Goal: Information Seeking & Learning: Check status

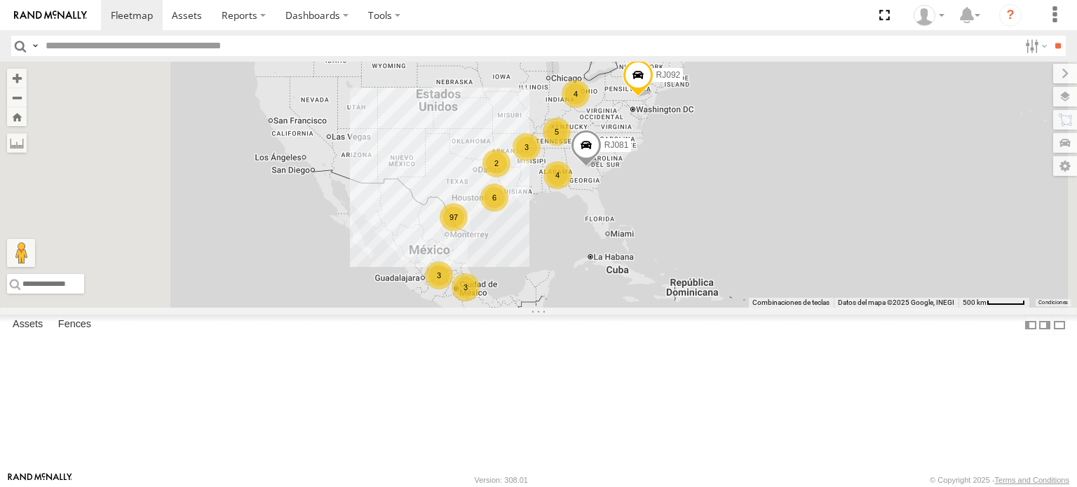
click at [236, 33] on header "Search Query Asset ID Asset Label Registration Manufacturer Model VIN Job ID" at bounding box center [538, 46] width 1077 height 32
click at [171, 58] on header "Search Query Asset ID Asset Label Registration Manufacturer Model VIN Job ID" at bounding box center [538, 46] width 1077 height 32
click at [174, 46] on input "text" at bounding box center [529, 46] width 979 height 20
type input "*****"
click at [1050, 36] on input "**" at bounding box center [1058, 46] width 16 height 20
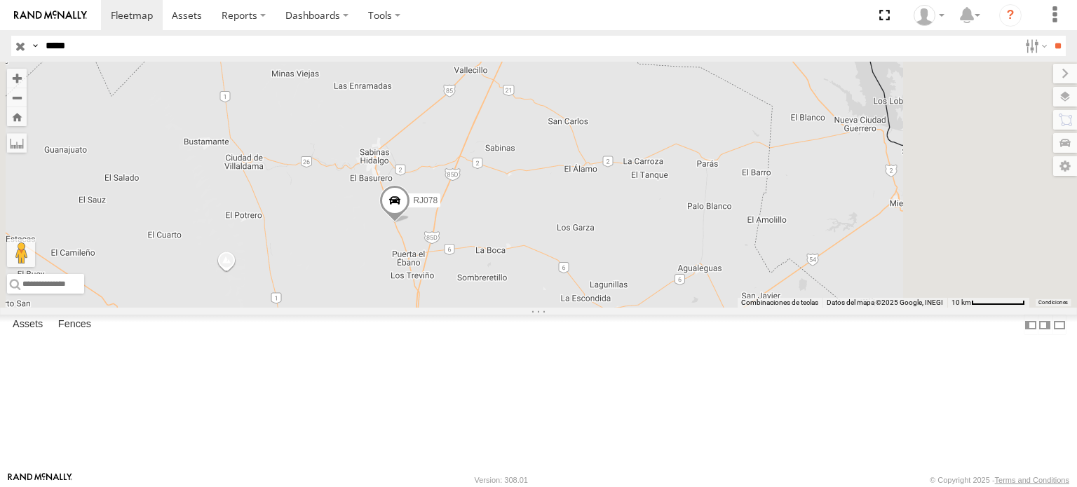
click at [410, 223] on span at bounding box center [394, 204] width 31 height 38
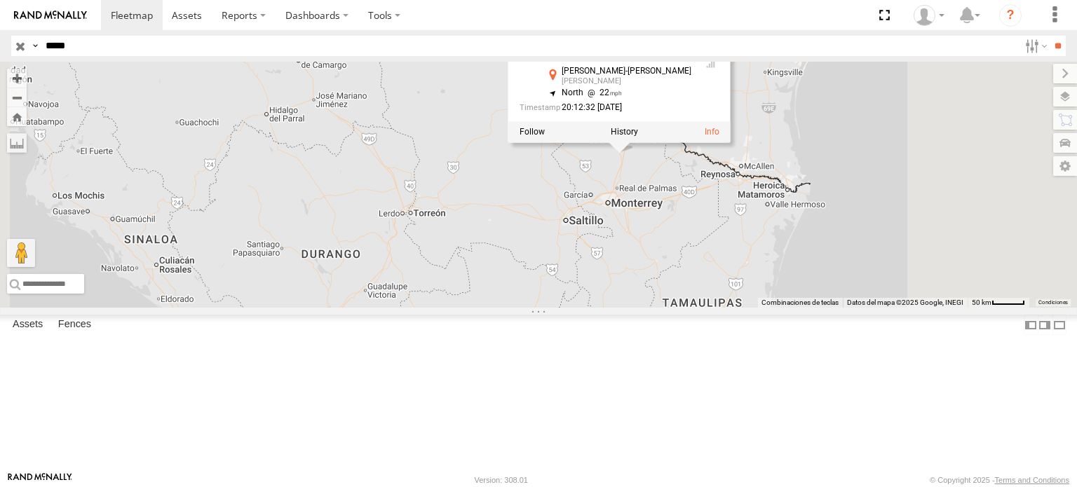
drag, startPoint x: 567, startPoint y: 281, endPoint x: 478, endPoint y: 296, distance: 90.4
click at [480, 298] on div "RJ078 RJ078 syfan corp Ciénega de Flores-Sabinas Hidalgo Eulogio Reyes 26.39181…" at bounding box center [538, 185] width 1077 height 246
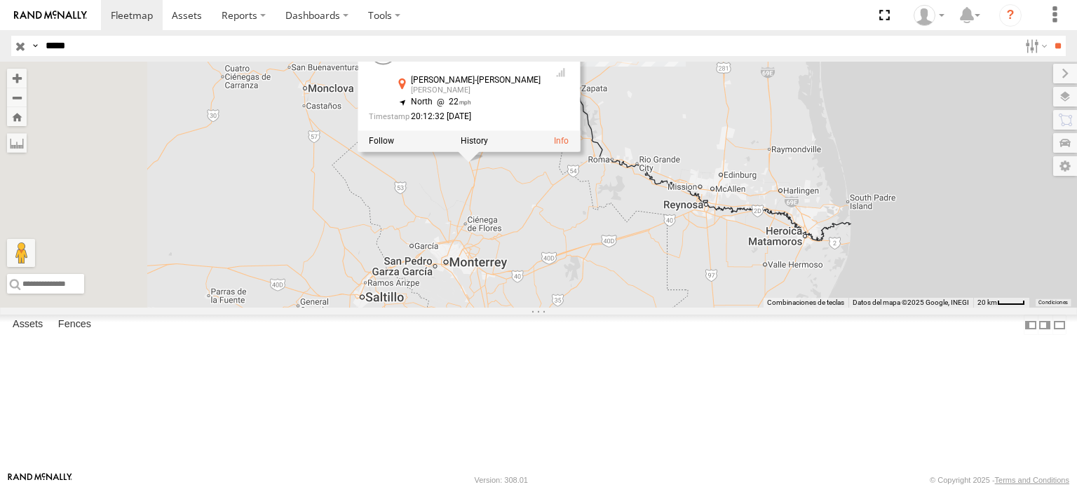
drag, startPoint x: 1058, startPoint y: 190, endPoint x: 1065, endPoint y: 187, distance: 7.6
click at [1075, 187] on div "RJ078 RJ078 syfan corp Ciénega de Flores-Sabinas Hidalgo Eulogio Reyes 26.39181…" at bounding box center [538, 185] width 1077 height 246
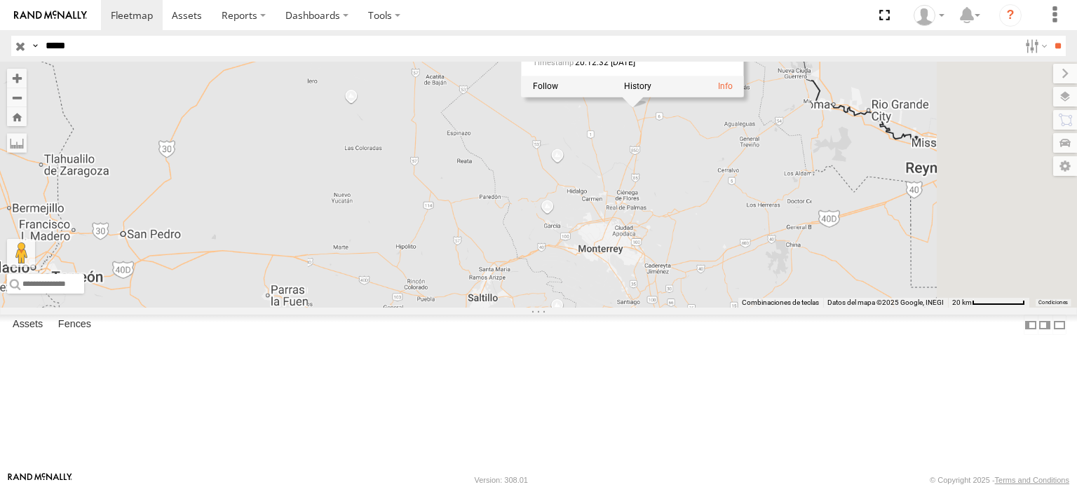
click at [769, 293] on div "RJ078 RJ078 syfan corp Ciénega de Flores-Sabinas Hidalgo Eulogio Reyes 26.39181…" at bounding box center [538, 185] width 1077 height 246
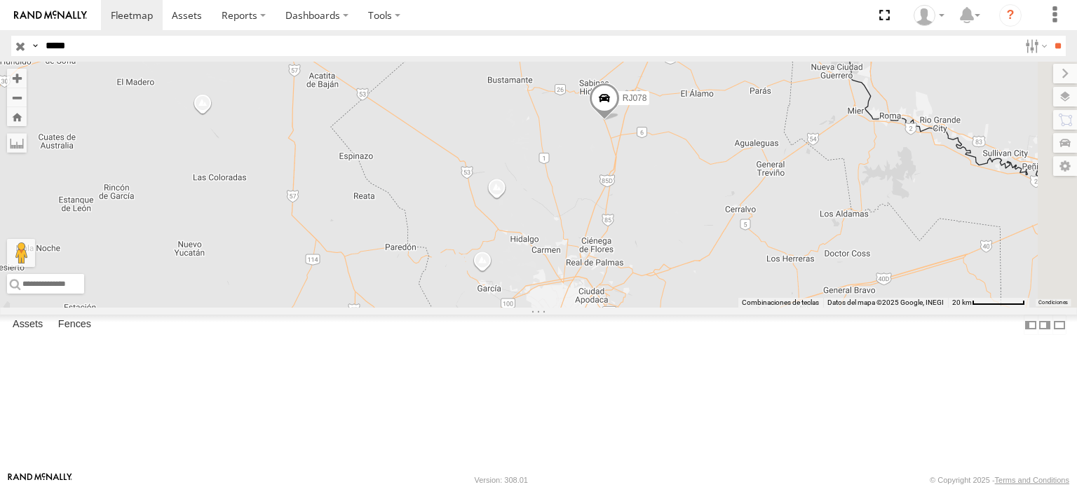
drag, startPoint x: 825, startPoint y: 244, endPoint x: 734, endPoint y: 322, distance: 119.9
click at [734, 308] on div "RJ078" at bounding box center [538, 185] width 1077 height 246
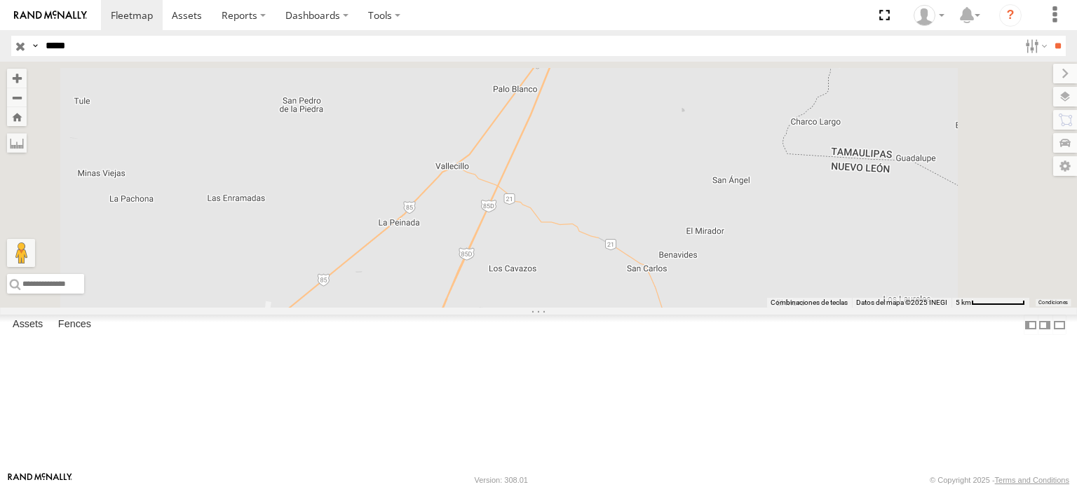
drag, startPoint x: 567, startPoint y: 223, endPoint x: 384, endPoint y: 465, distance: 303.4
click at [386, 308] on div "← Mover a la izquierda → Mover a la derecha ↑ Mover hacia arriba ↓ Mover hacia …" at bounding box center [538, 185] width 1077 height 246
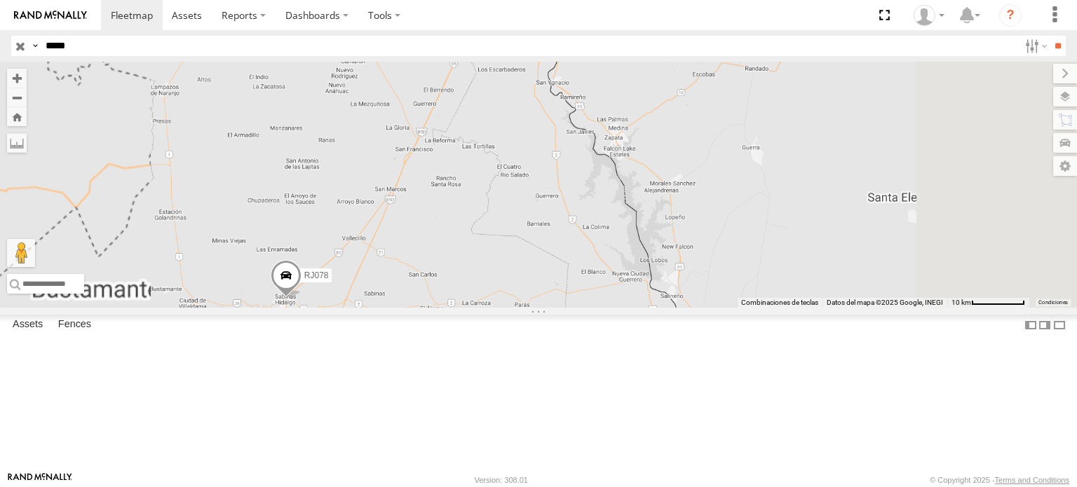
click at [302, 298] on span at bounding box center [286, 279] width 31 height 38
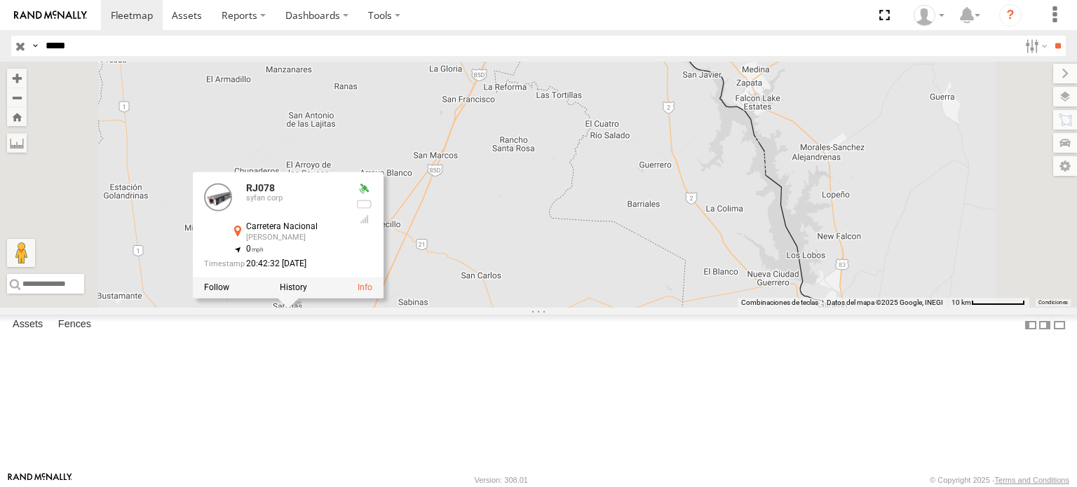
drag, startPoint x: 556, startPoint y: 435, endPoint x: 639, endPoint y: 412, distance: 85.9
click at [639, 308] on div "RJ078 RJ078 syfan corp Carretera Nacional María Luisa 26.51187 , -100.17441 0 2…" at bounding box center [538, 185] width 1077 height 246
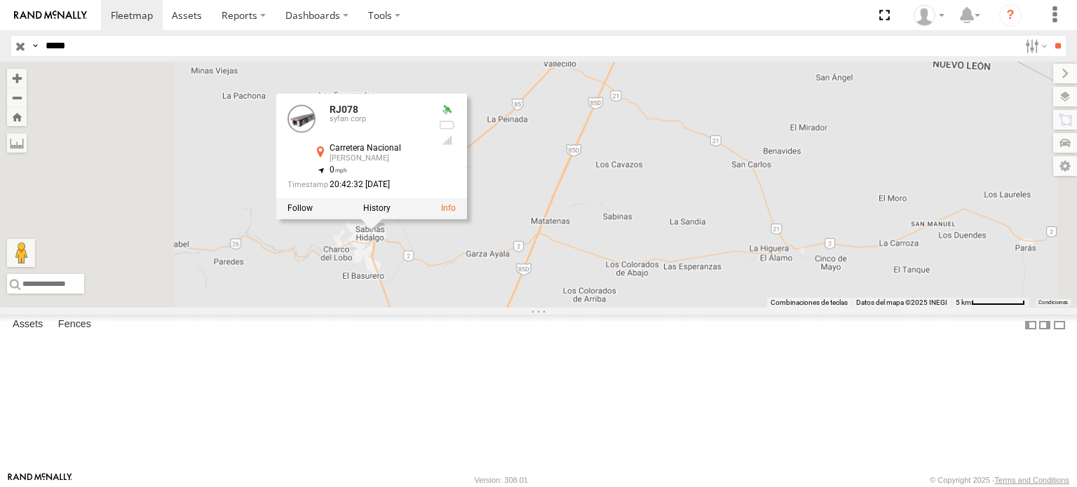
click at [494, 308] on div "RJ078 RJ078 syfan corp Carretera Nacional María Luisa 26.51187 , -100.17441 0 2…" at bounding box center [538, 185] width 1077 height 246
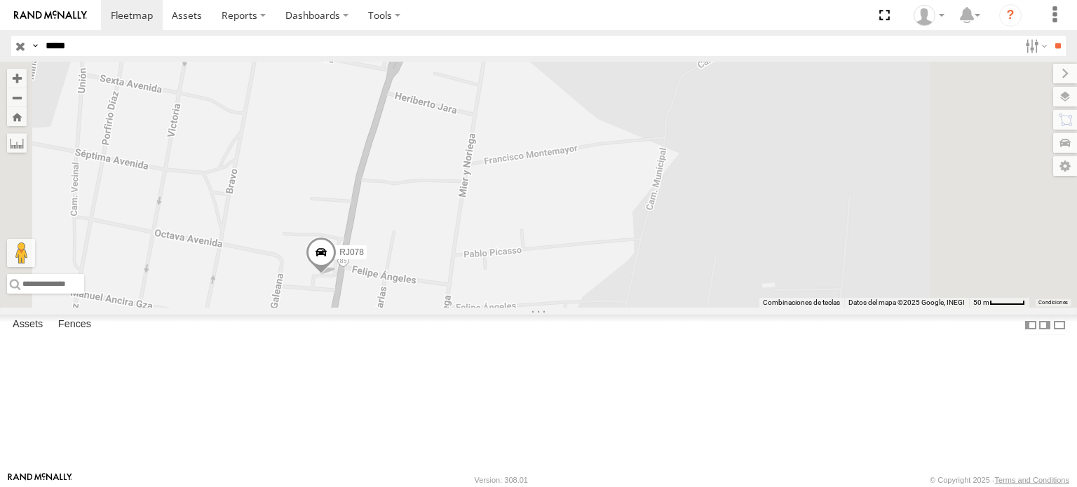
click at [337, 275] on span at bounding box center [321, 256] width 31 height 38
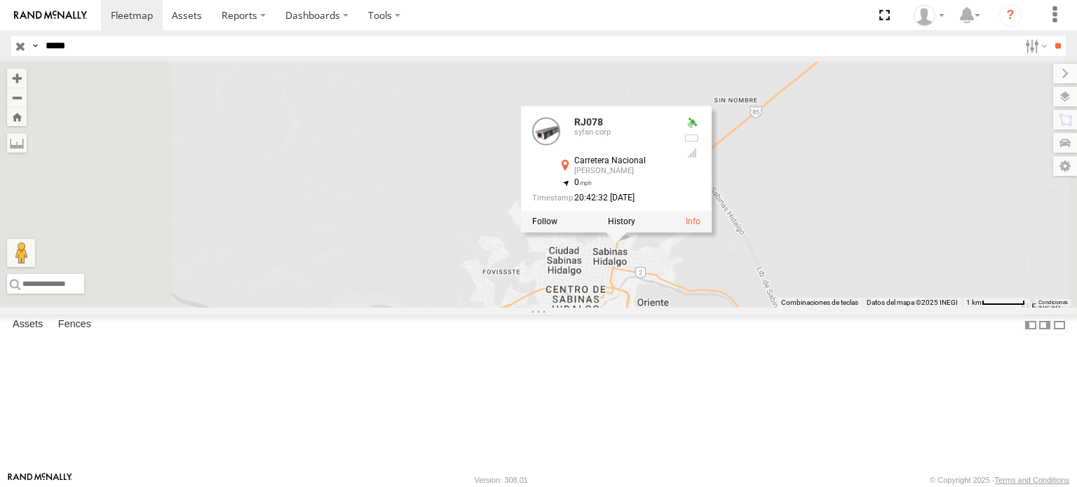
click at [971, 308] on div "RJ078 RJ078 syfan corp Carretera Nacional María Luisa 26.51187 , -100.17441 0 2…" at bounding box center [538, 185] width 1077 height 246
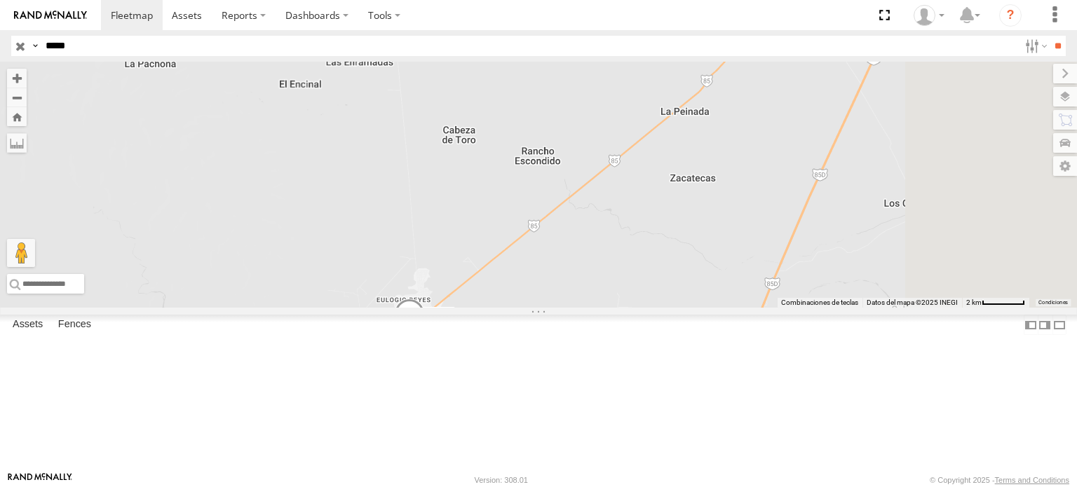
drag, startPoint x: 907, startPoint y: 368, endPoint x: 623, endPoint y: 413, distance: 287.6
click at [626, 308] on div "RJ078" at bounding box center [538, 185] width 1077 height 246
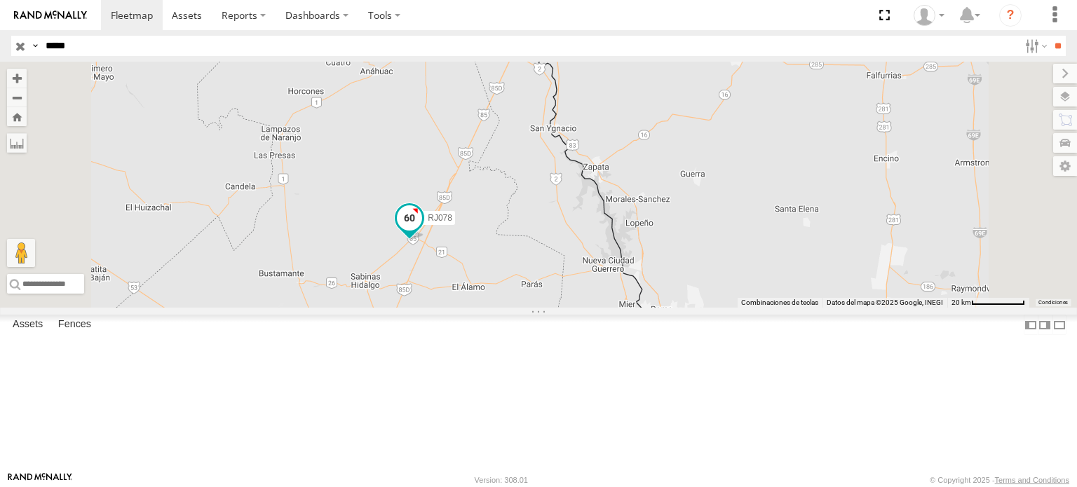
click at [422, 231] on span at bounding box center [409, 218] width 25 height 25
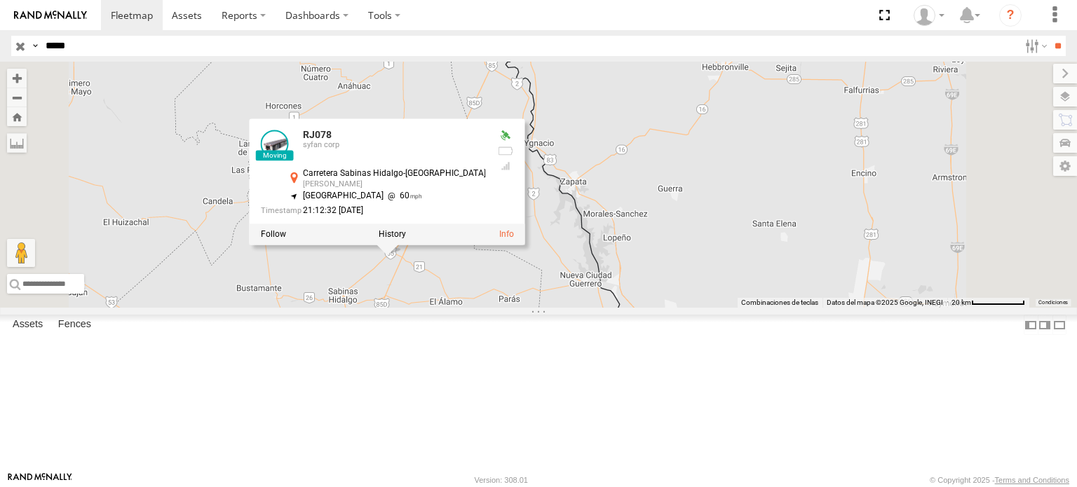
drag, startPoint x: 546, startPoint y: 367, endPoint x: 513, endPoint y: 386, distance: 37.8
click at [513, 308] on div "RJ078 RJ078 syfan corp Carretera Sabinas Hidalgo-La Gloria Vallecillo 26.64901 …" at bounding box center [538, 185] width 1077 height 246
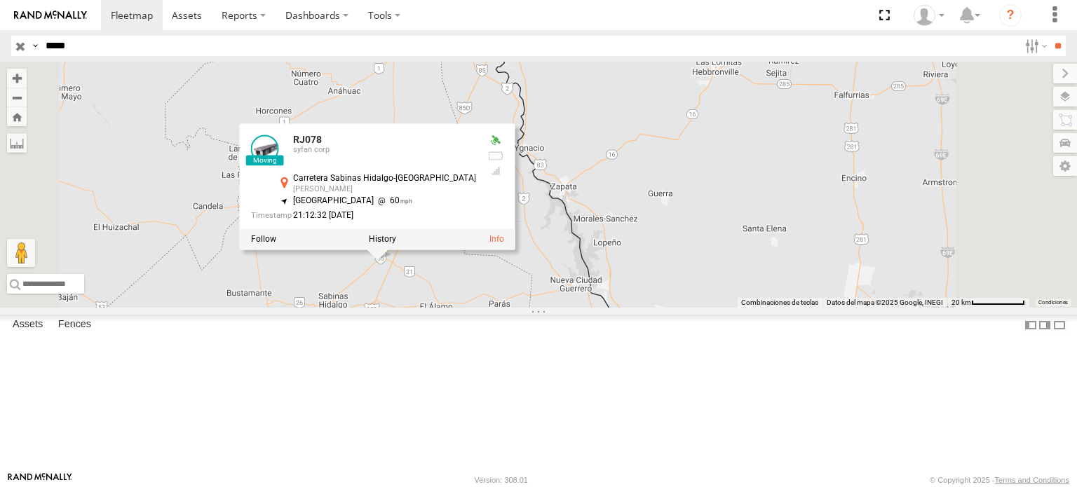
click at [612, 308] on div "RJ078 RJ078 syfan corp Carretera Sabinas Hidalgo-La Gloria Vallecillo 26.64901 …" at bounding box center [538, 185] width 1077 height 246
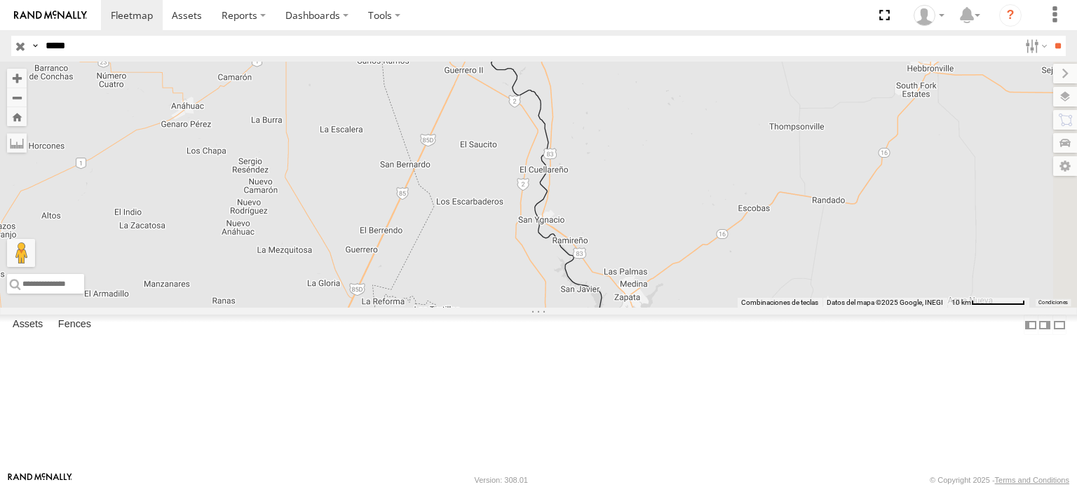
drag, startPoint x: 581, startPoint y: 254, endPoint x: 512, endPoint y: 406, distance: 167.0
click at [497, 308] on div "RJ078" at bounding box center [538, 185] width 1077 height 246
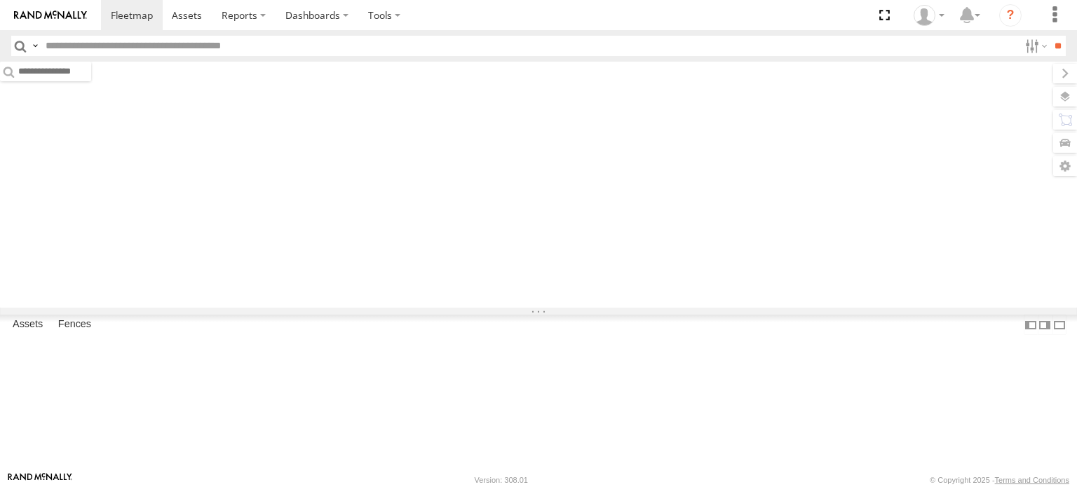
type input "*****"
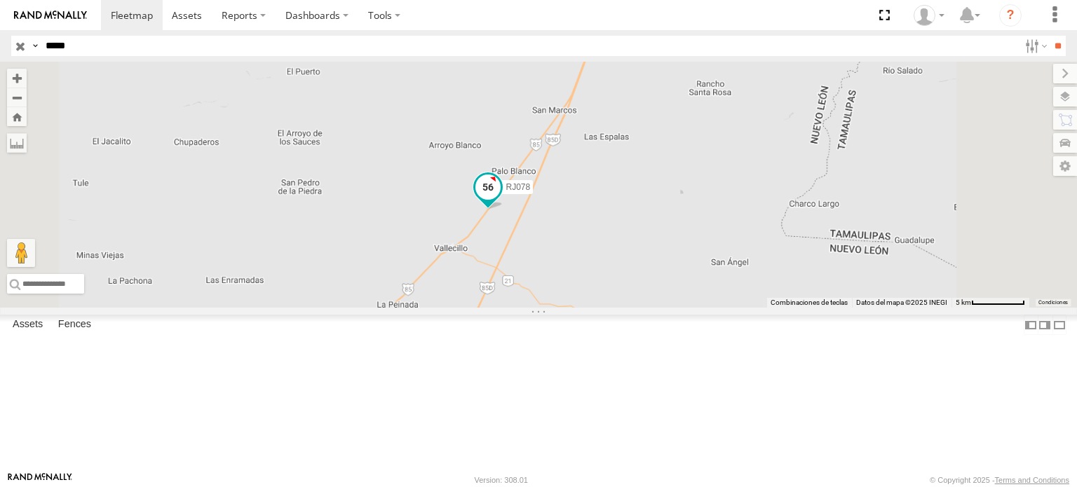
click at [501, 200] on span at bounding box center [488, 187] width 25 height 25
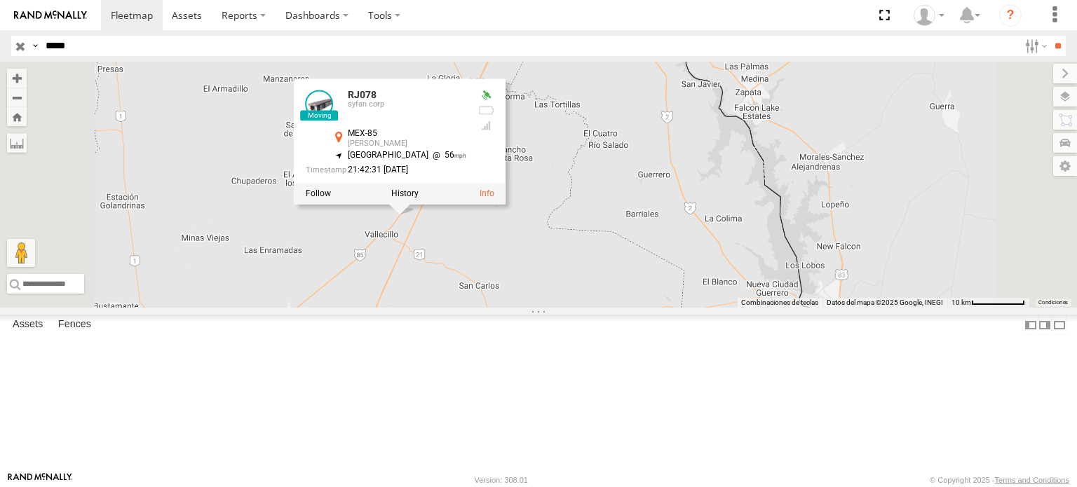
click at [805, 308] on div "RJ078 RJ078 [PERSON_NAME] corp MEX-85 [PERSON_NAME] 26.69323 , -99.95119 [GEOGR…" at bounding box center [538, 185] width 1077 height 246
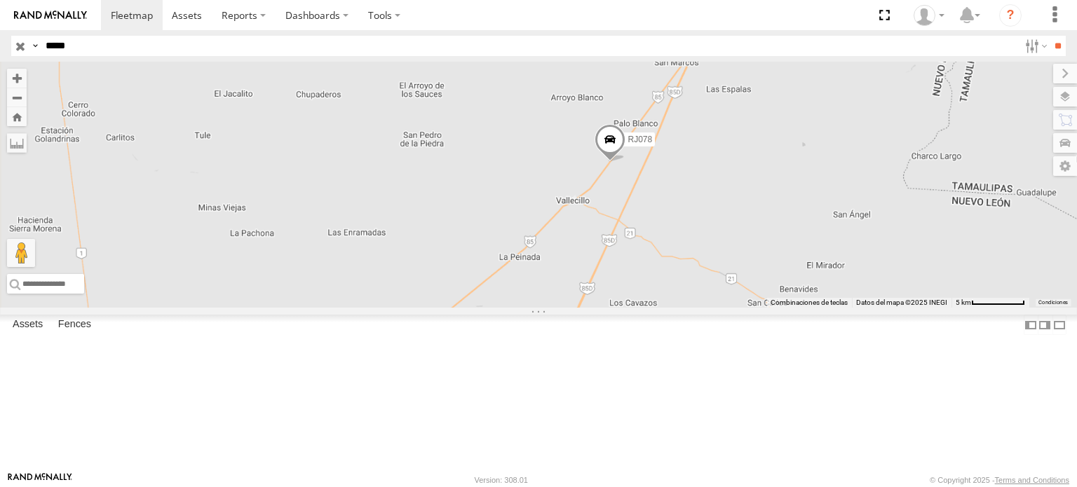
click at [626, 162] on span at bounding box center [610, 143] width 31 height 38
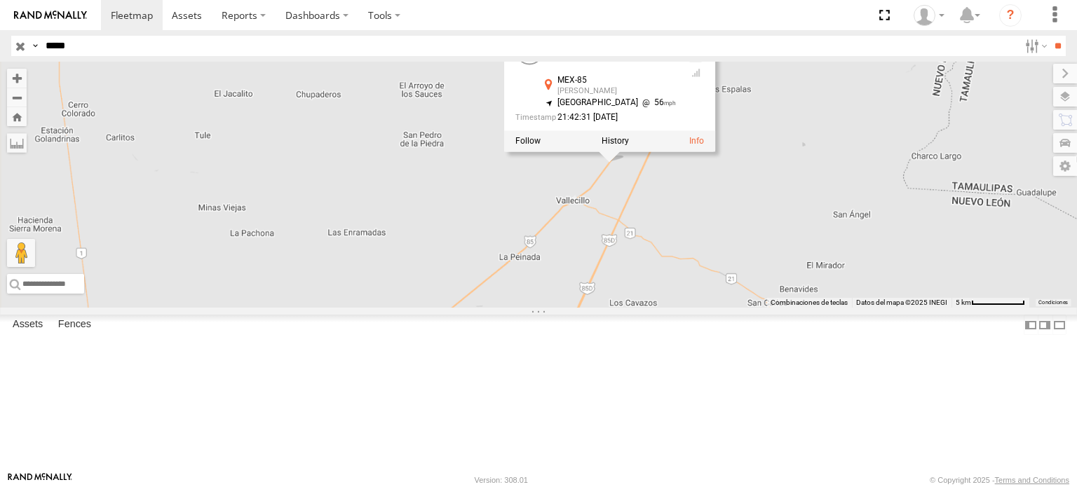
click at [571, 221] on div "RJ078 RJ078 [PERSON_NAME] corp MEX-85 [PERSON_NAME] 26.69323 , -99.95119 [GEOGR…" at bounding box center [538, 185] width 1077 height 246
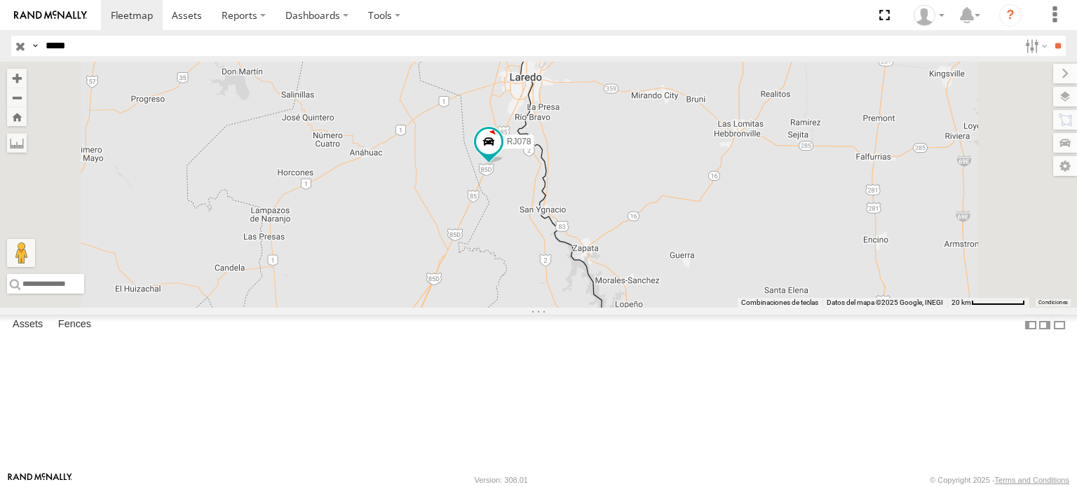
drag, startPoint x: 640, startPoint y: 196, endPoint x: 603, endPoint y: 360, distance: 168.4
click at [603, 308] on div "RJ078" at bounding box center [538, 185] width 1077 height 246
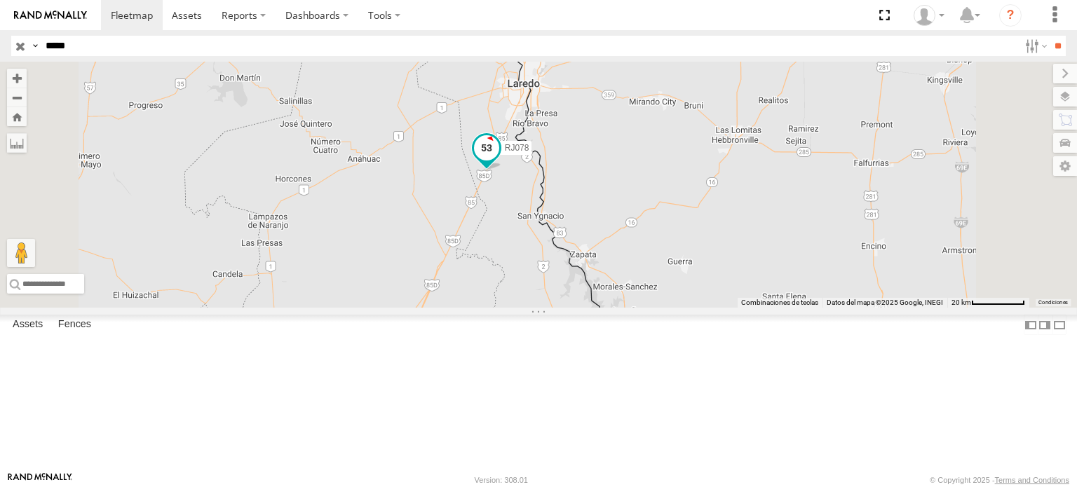
click at [499, 161] on span at bounding box center [486, 147] width 25 height 25
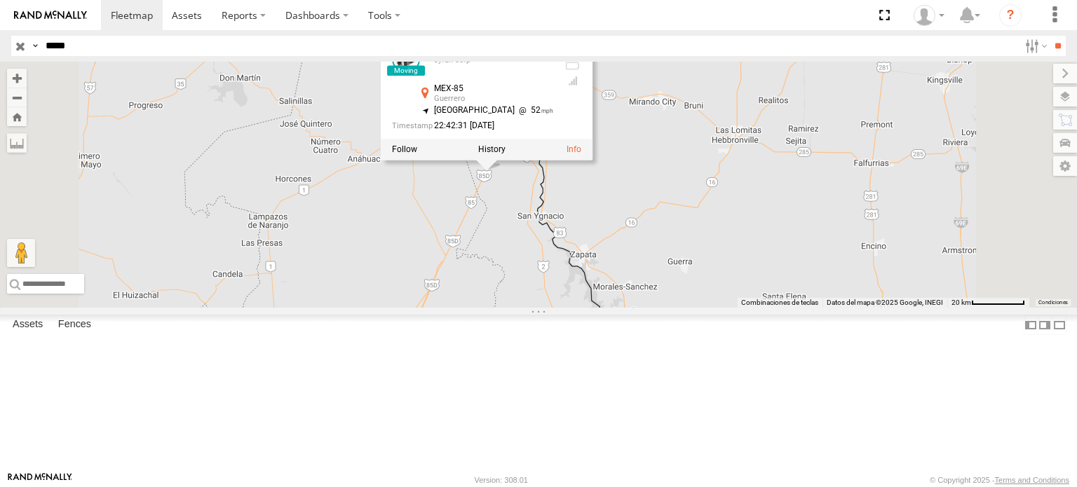
click at [701, 296] on div "RJ078 RJ078 syfan corp MEX-85 Guerrero 27.20025 , -99.6522 North East 52 22:42:…" at bounding box center [538, 185] width 1077 height 246
